Goal: Task Accomplishment & Management: Use online tool/utility

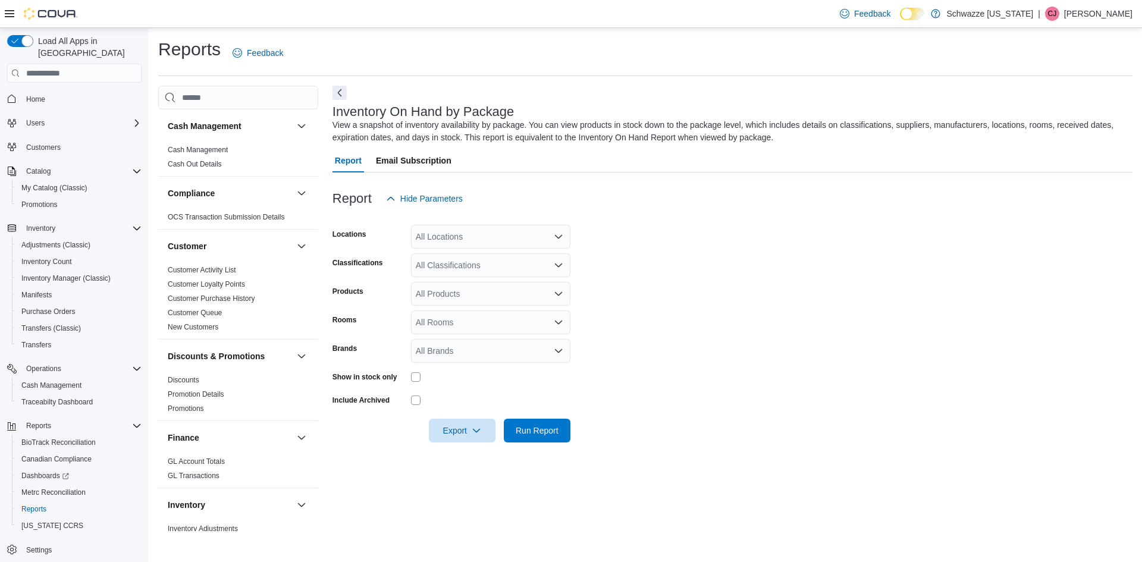
scroll to position [269, 0]
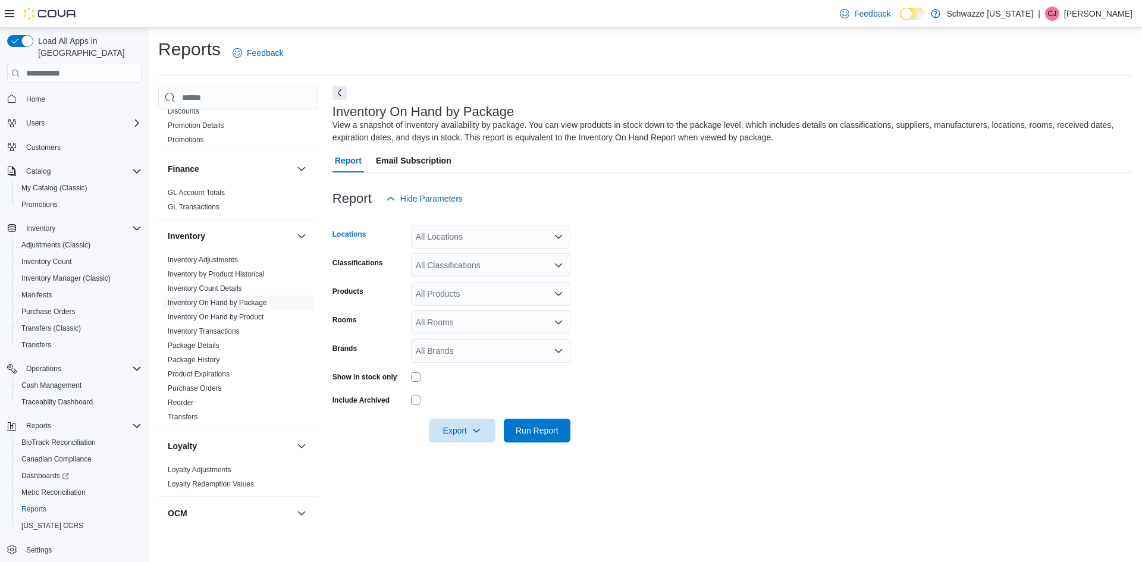
click at [465, 234] on div "All Locations" at bounding box center [490, 237] width 159 height 24
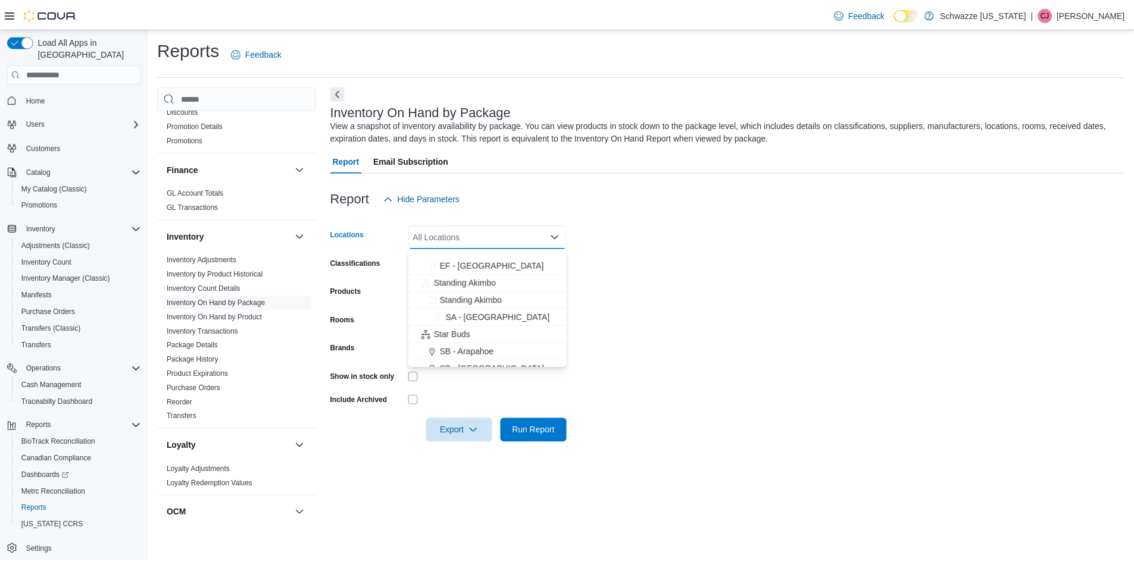
scroll to position [238, 0]
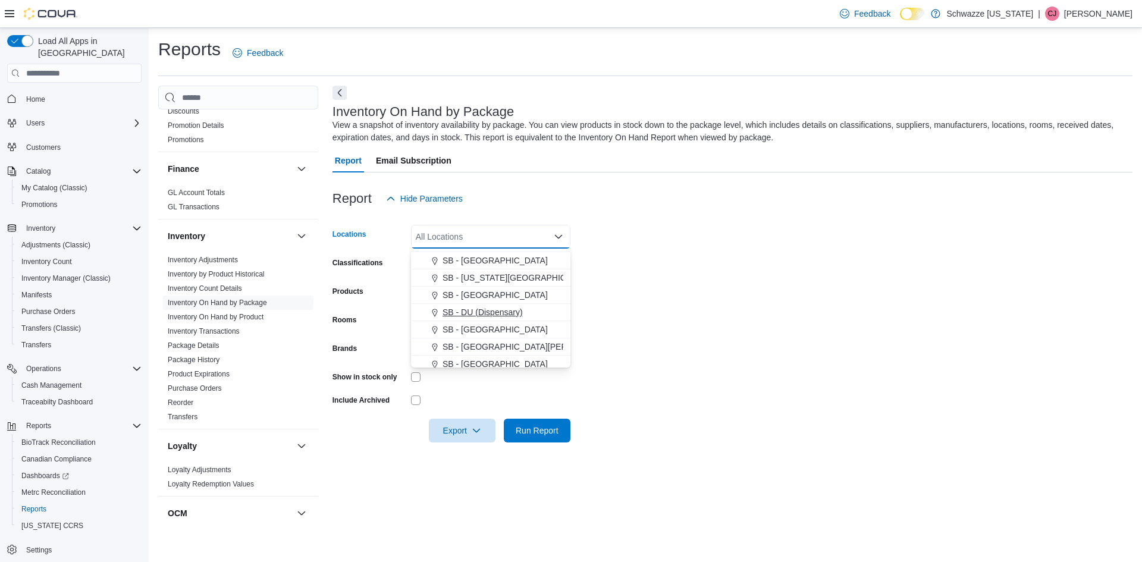
click at [495, 311] on span "SB - DU (Dispensary)" at bounding box center [483, 312] width 80 height 12
click at [711, 317] on form "Locations SB - DU (Dispensary) Combo box. Selected. SB - DU (Dispensary). Press…" at bounding box center [733, 327] width 800 height 232
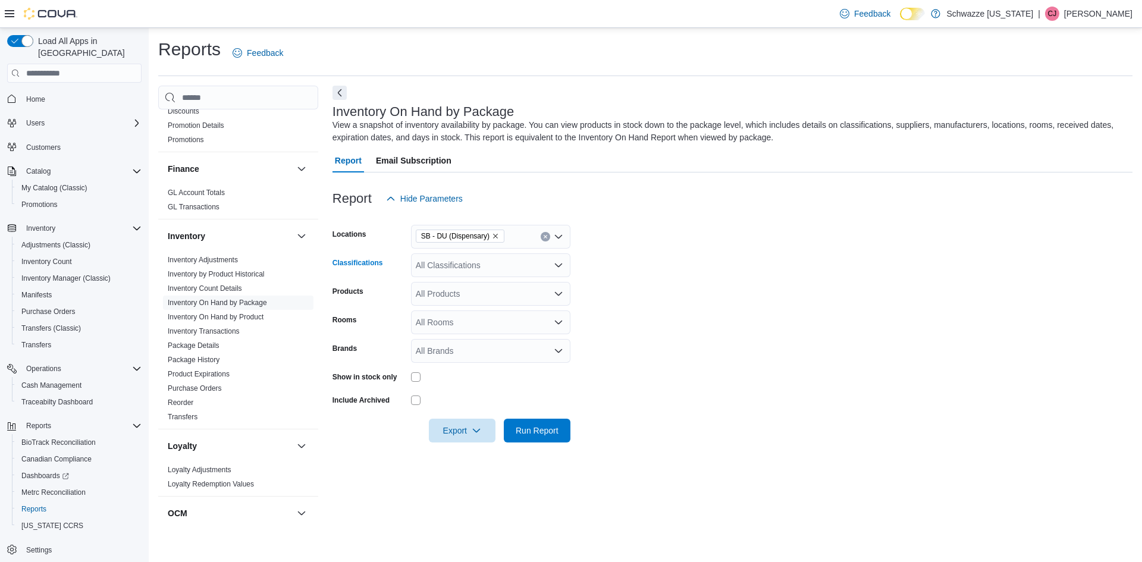
click at [492, 273] on div "All Classifications" at bounding box center [490, 265] width 159 height 24
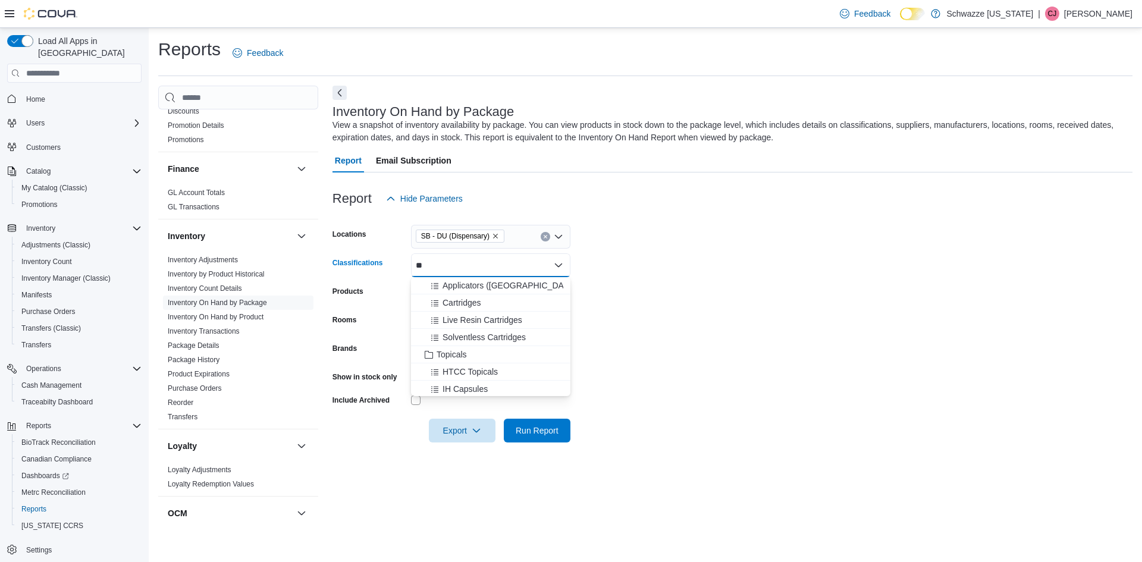
type input "*"
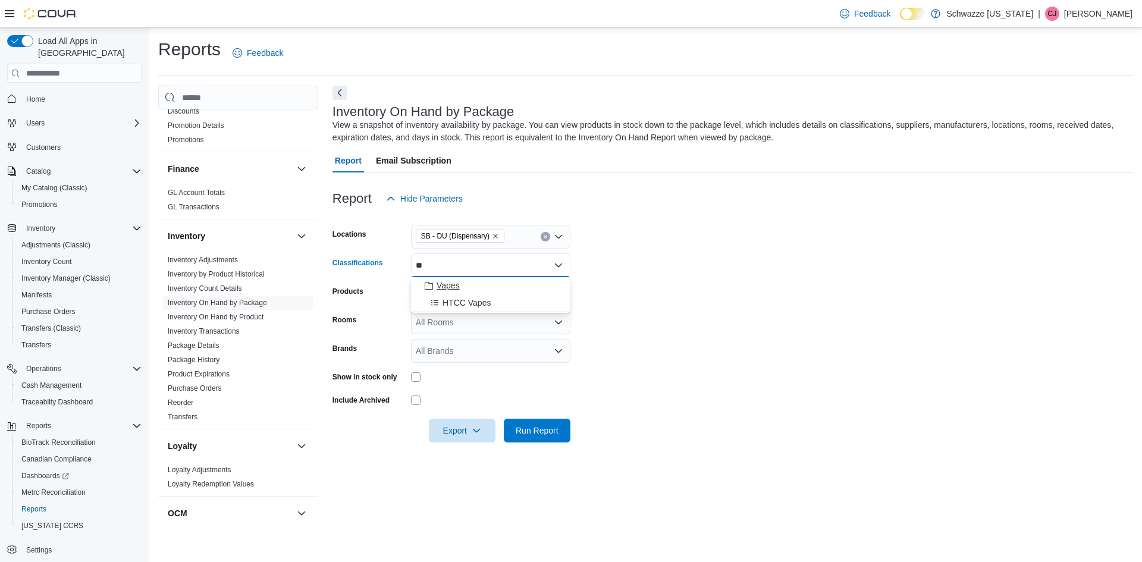
type input "**"
click at [444, 284] on span "Vapes" at bounding box center [448, 286] width 23 height 12
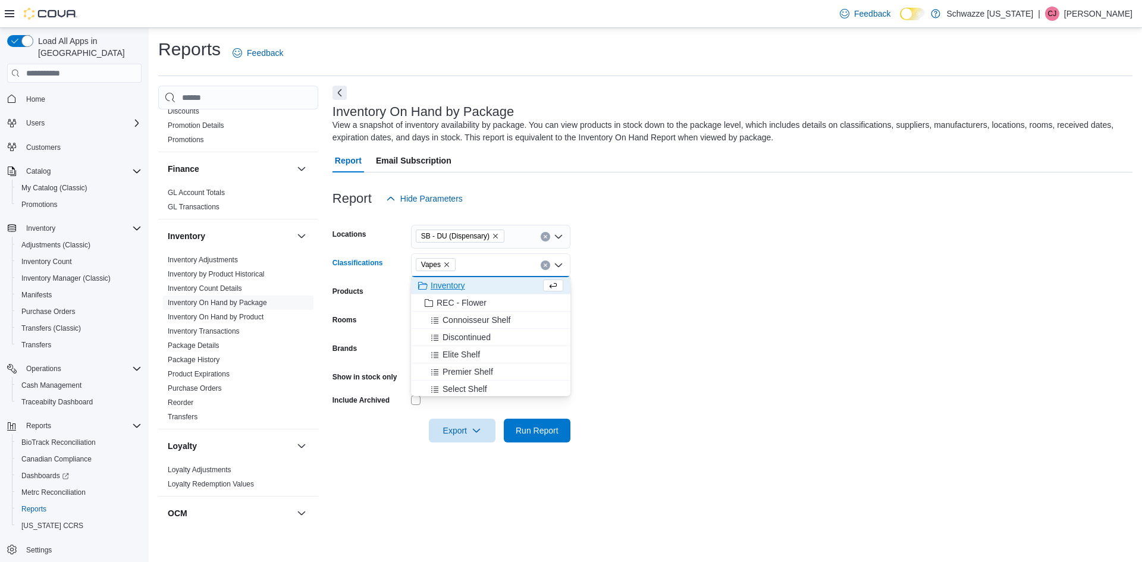
click at [672, 280] on form "Locations SB - DU (Dispensary) Classifications Vapes Combo box. Selected. Vapes…" at bounding box center [733, 327] width 800 height 232
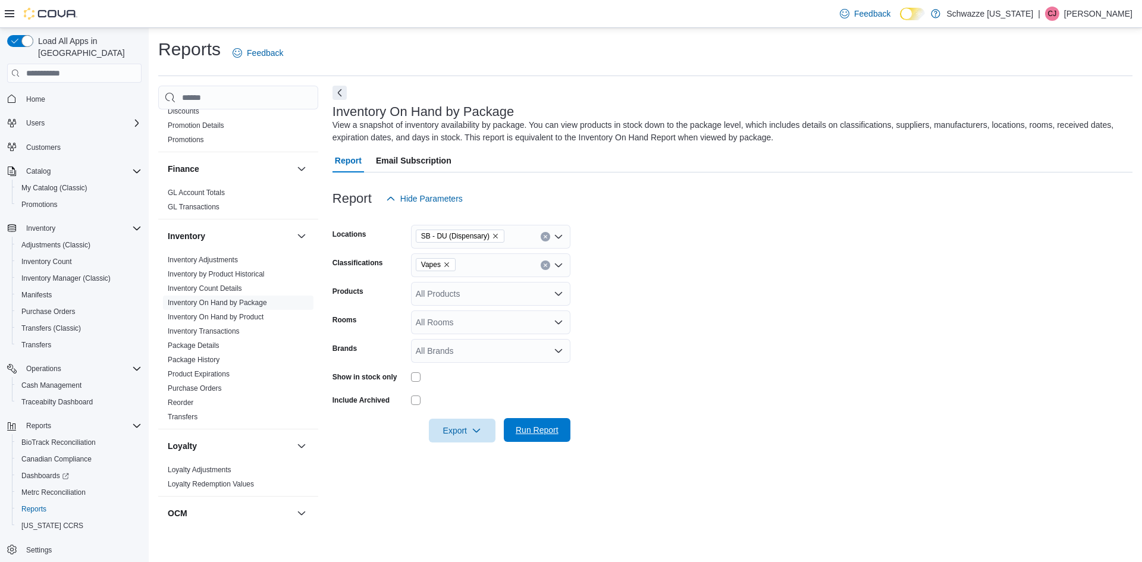
click at [529, 435] on span "Run Report" at bounding box center [537, 430] width 43 height 12
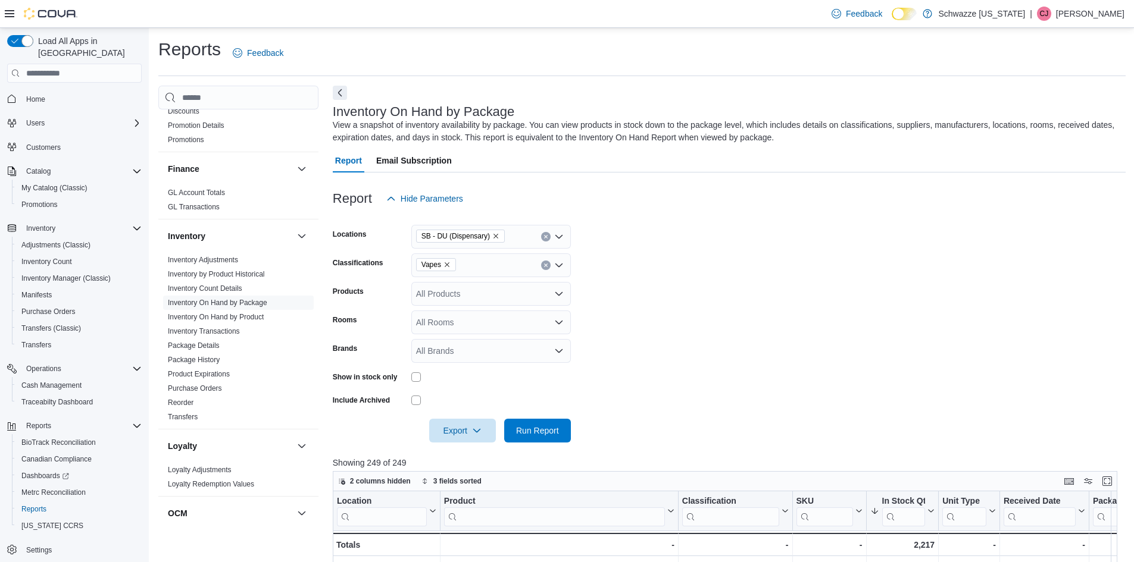
scroll to position [179, 0]
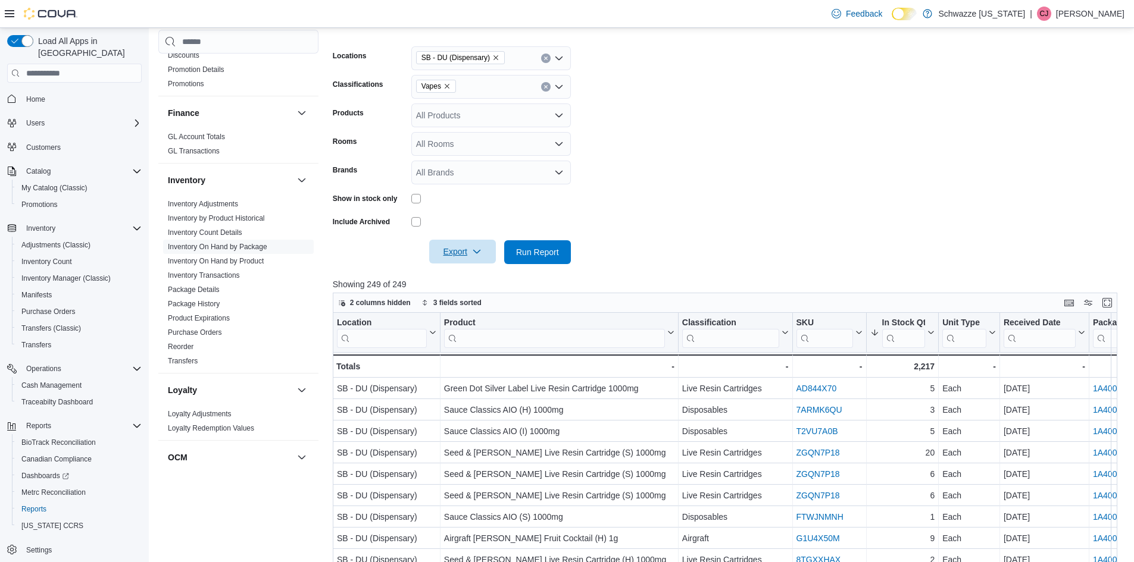
click at [488, 248] on span "Export" at bounding box center [462, 252] width 52 height 24
click at [486, 277] on span "Export to Excel" at bounding box center [464, 276] width 54 height 10
